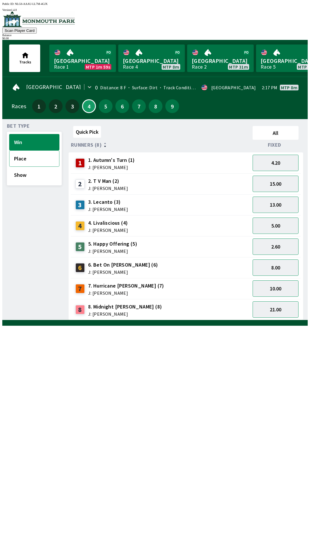
click at [47, 160] on button "Place" at bounding box center [34, 158] width 50 height 16
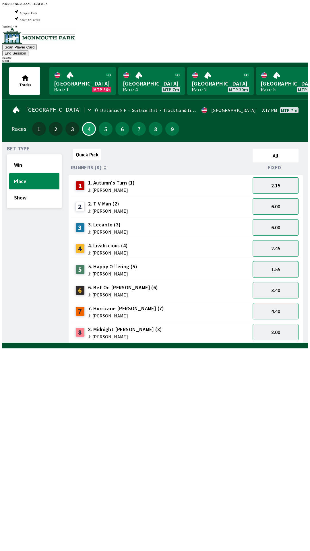
click at [289, 261] on button "1.55" at bounding box center [275, 269] width 46 height 16
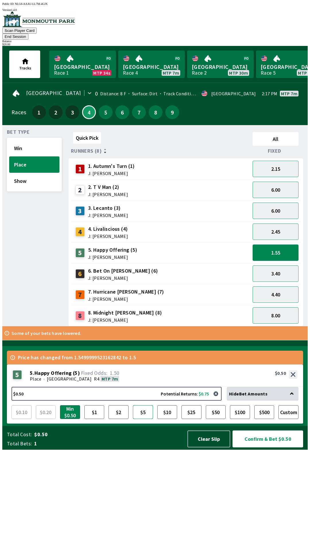
click at [143, 419] on button "$5" at bounding box center [143, 412] width 20 height 14
click at [292, 265] on button "3.40" at bounding box center [275, 273] width 46 height 16
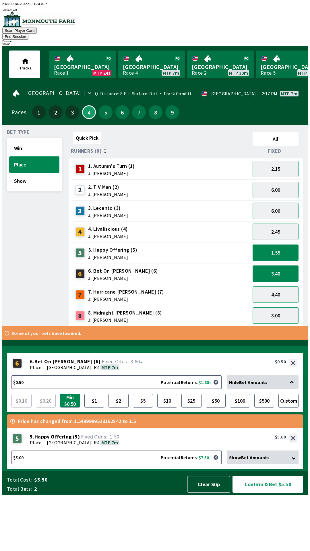
click at [292, 248] on button "1.55" at bounding box center [275, 252] width 46 height 16
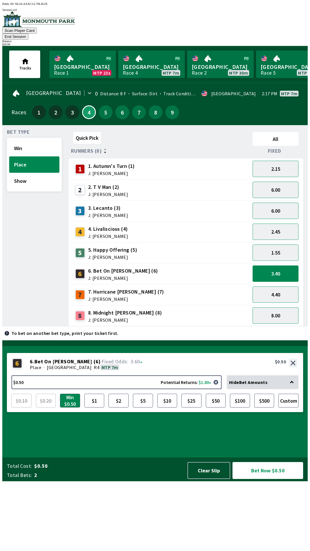
click at [288, 265] on button "3.40" at bounding box center [275, 273] width 46 height 16
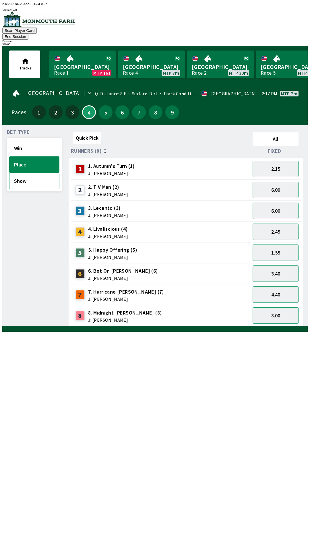
click at [36, 179] on button "Show" at bounding box center [34, 181] width 50 height 16
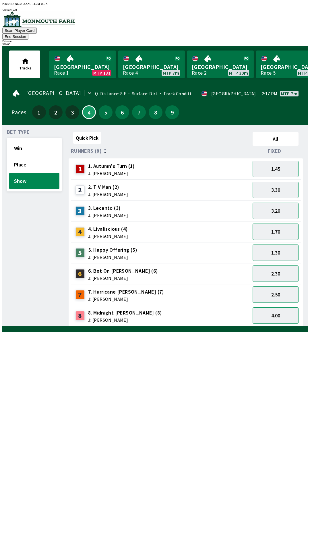
click at [289, 225] on button "1.70" at bounding box center [275, 232] width 46 height 16
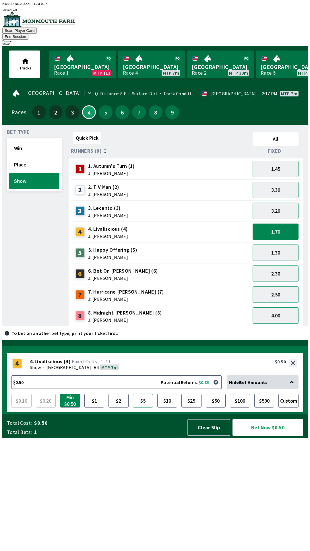
click at [147, 407] on button "$5" at bounding box center [143, 401] width 20 height 14
click at [287, 407] on button "Custom" at bounding box center [288, 401] width 20 height 14
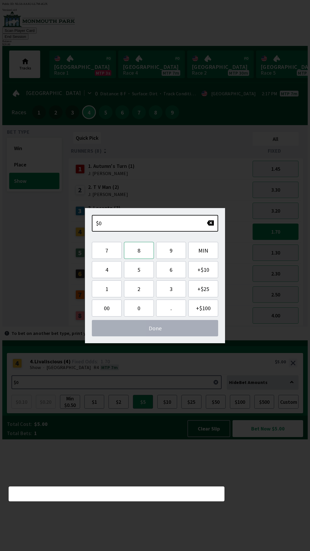
click at [135, 254] on button "8" at bounding box center [139, 250] width 30 height 17
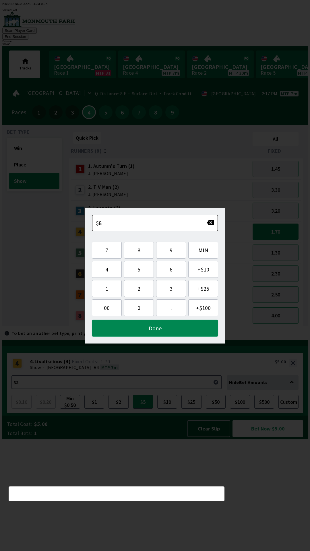
click at [183, 329] on button "Done" at bounding box center [155, 328] width 126 height 17
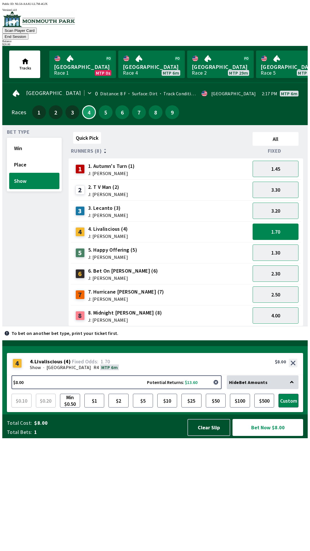
click at [218, 388] on button "button" at bounding box center [215, 381] width 11 height 11
click at [284, 407] on button "Custom" at bounding box center [288, 401] width 20 height 14
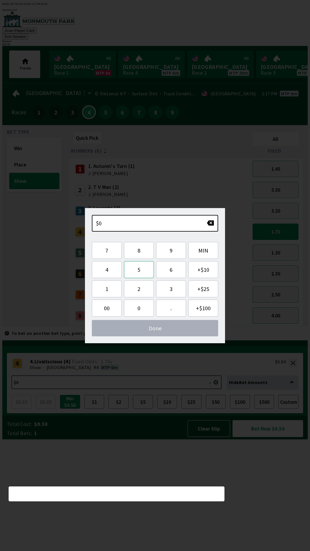
click at [138, 273] on button "5" at bounding box center [139, 269] width 30 height 17
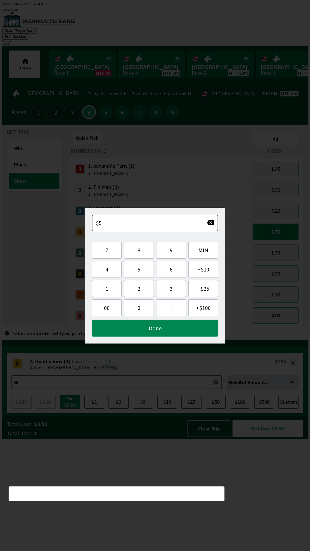
click at [174, 330] on button "Done" at bounding box center [155, 328] width 126 height 17
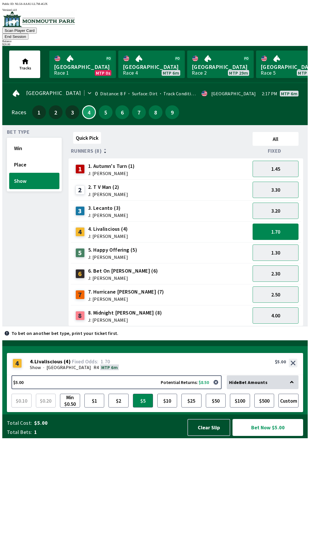
click at [260, 436] on button "Bet Now $5.00" at bounding box center [267, 427] width 71 height 17
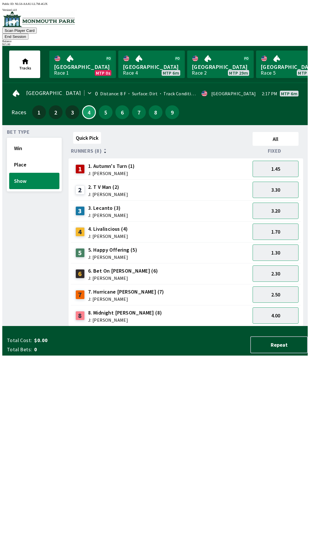
click at [266, 326] on div "Quick Pick All Runners (8) Fixed 1 1. Autumn's Turn (1) J: [PERSON_NAME] 1.45 2…" at bounding box center [188, 228] width 239 height 197
click at [28, 34] on button "End Session" at bounding box center [15, 37] width 26 height 6
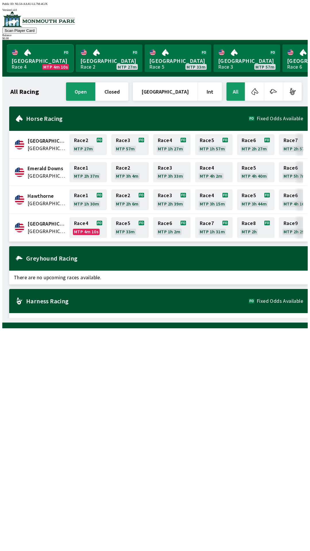
click at [46, 52] on link "Monmouth Park Race 4 MTP 4m 10s" at bounding box center [40, 58] width 67 height 28
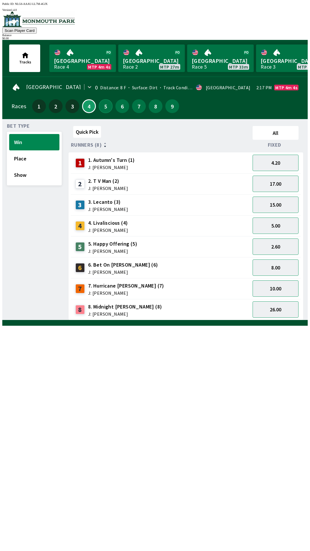
click at [101, 109] on button "5" at bounding box center [106, 106] width 14 height 14
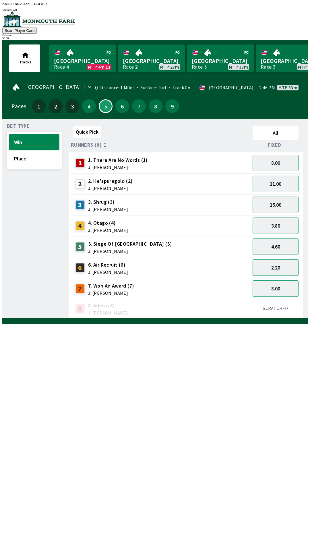
click at [279, 268] on button "2.20" at bounding box center [275, 267] width 46 height 16
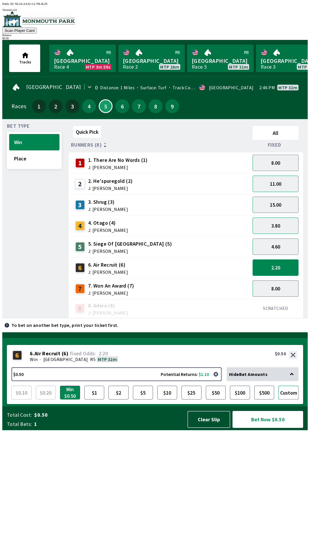
click at [293, 399] on button "Custom" at bounding box center [288, 393] width 20 height 14
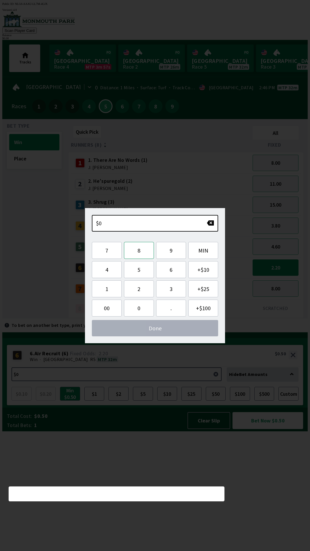
click at [135, 253] on button "8" at bounding box center [139, 250] width 30 height 17
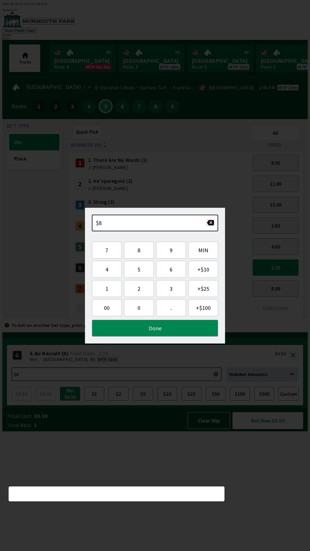
click at [209, 220] on button "button" at bounding box center [210, 223] width 7 height 6
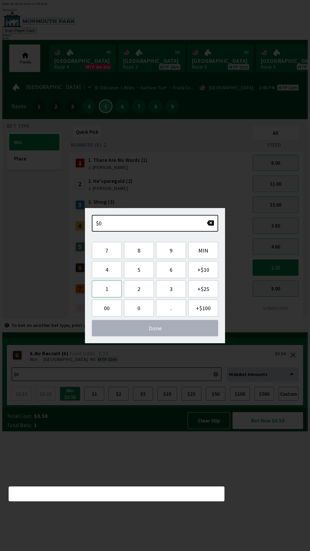
click at [107, 288] on button "1" at bounding box center [107, 288] width 30 height 17
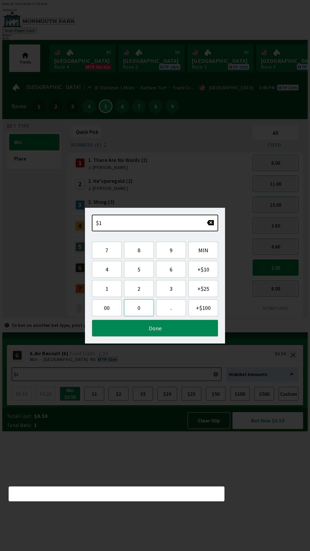
click at [152, 302] on button "0" at bounding box center [139, 307] width 30 height 17
click at [170, 332] on button "Done" at bounding box center [155, 328] width 126 height 17
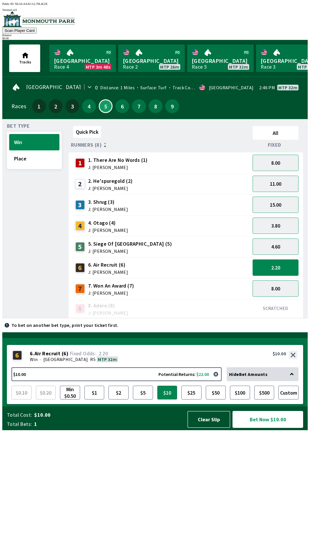
click at [271, 428] on button "Bet Now $10.00" at bounding box center [267, 419] width 71 height 17
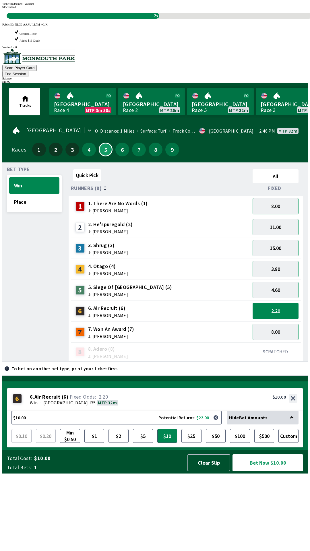
click at [231, 362] on div "Quick Pick All Runners (8) Fixed 1 1. There Are No Words (1) J: [PERSON_NAME] 8…" at bounding box center [188, 264] width 239 height 195
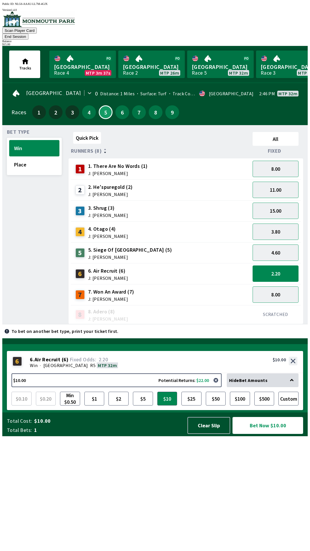
click at [271, 434] on button "Bet Now $10.00" at bounding box center [267, 425] width 71 height 17
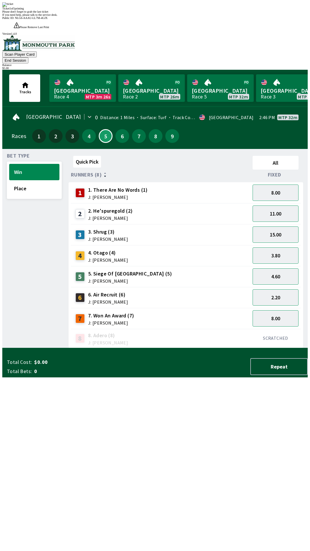
click at [195, 347] on div "Quick Pick All Runners (8) Fixed 1 1. There Are No Words (1) J: [PERSON_NAME] 8…" at bounding box center [188, 250] width 239 height 195
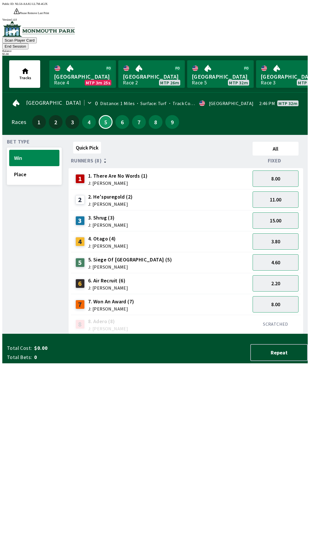
click at [192, 334] on div "Quick Pick All Runners (8) Fixed 1 1. There Are No Words (1) J: [PERSON_NAME] 8…" at bounding box center [188, 236] width 239 height 195
click at [191, 334] on div "Quick Pick All Runners (8) Fixed 1 1. There Are No Words (1) J: [PERSON_NAME] 8…" at bounding box center [188, 236] width 239 height 195
click at [28, 43] on button "End Session" at bounding box center [15, 46] width 26 height 6
